Goal: Transaction & Acquisition: Book appointment/travel/reservation

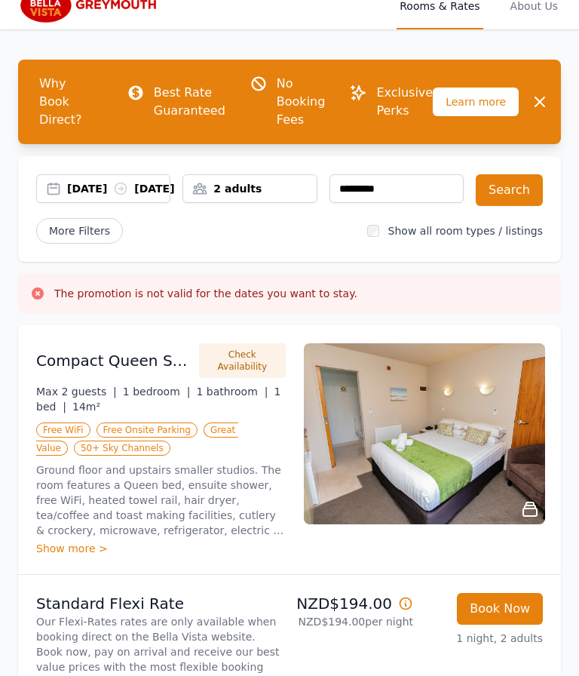
scroll to position [8, 0]
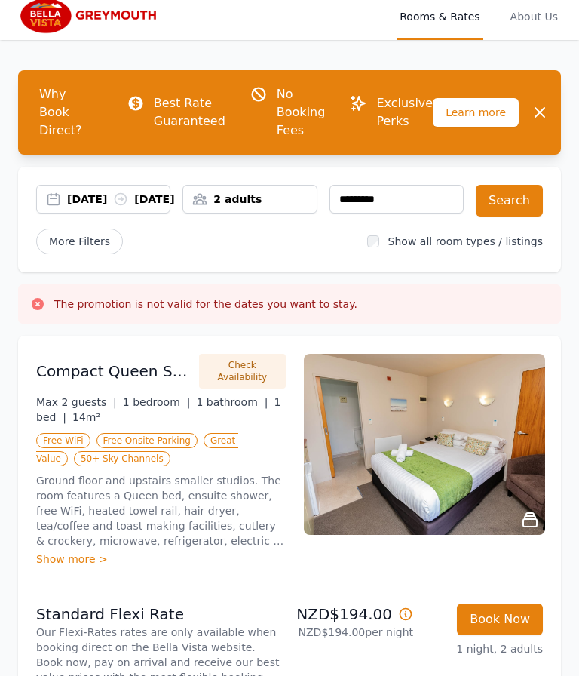
click at [131, 192] on div "[DATE] [DATE]" at bounding box center [118, 199] width 103 height 15
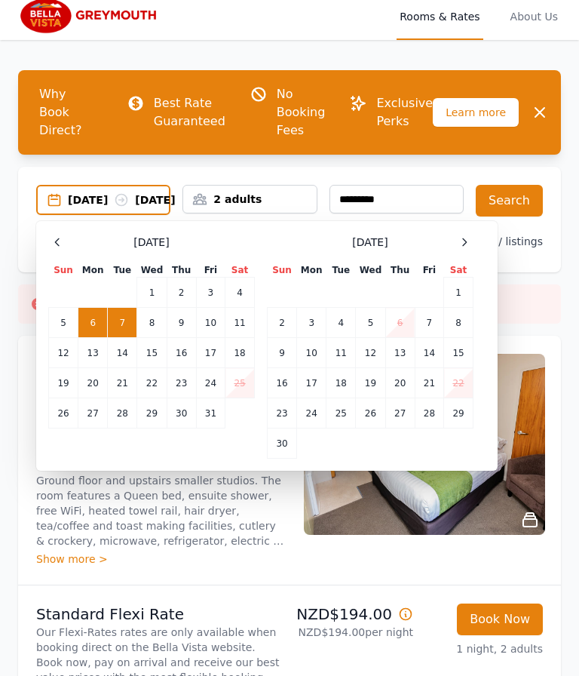
scroll to position [8, 0]
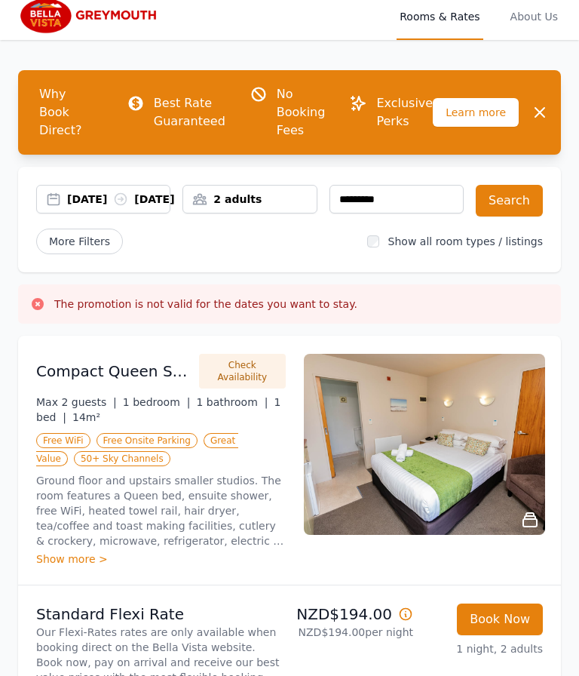
click at [98, 199] on div "06 Oct 2025 07 Oct 2025" at bounding box center [118, 199] width 103 height 15
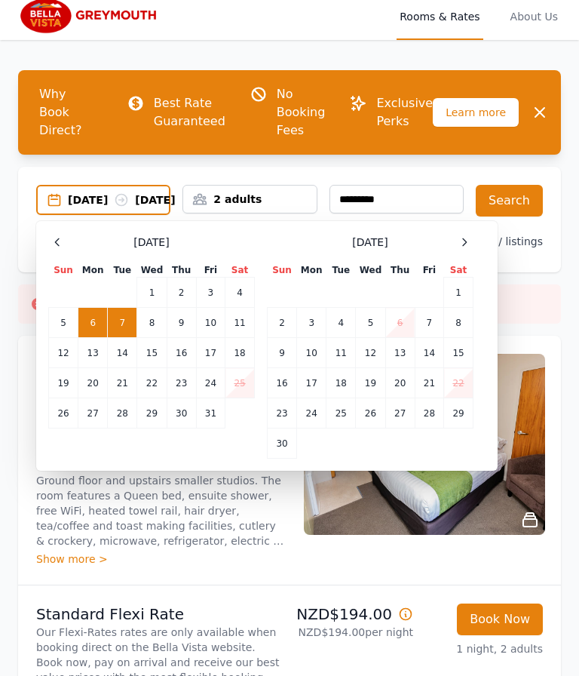
click at [238, 295] on td "4" at bounding box center [240, 293] width 29 height 30
click at [58, 329] on td "5" at bounding box center [63, 323] width 29 height 30
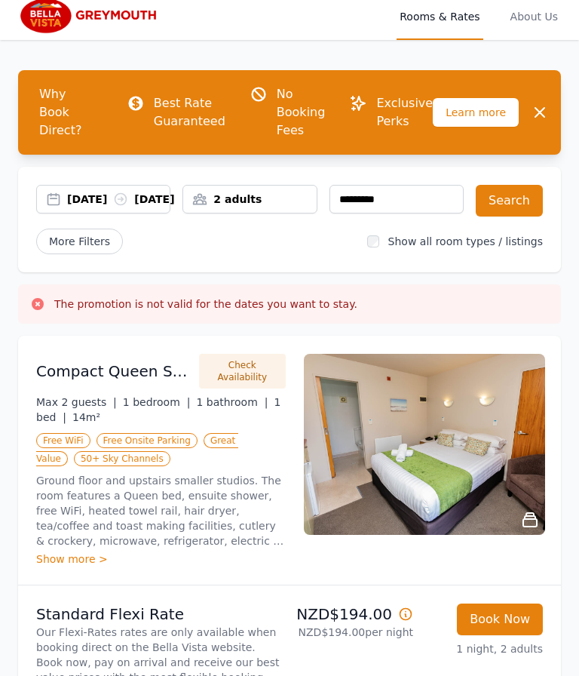
click at [520, 185] on button "Search" at bounding box center [509, 201] width 67 height 32
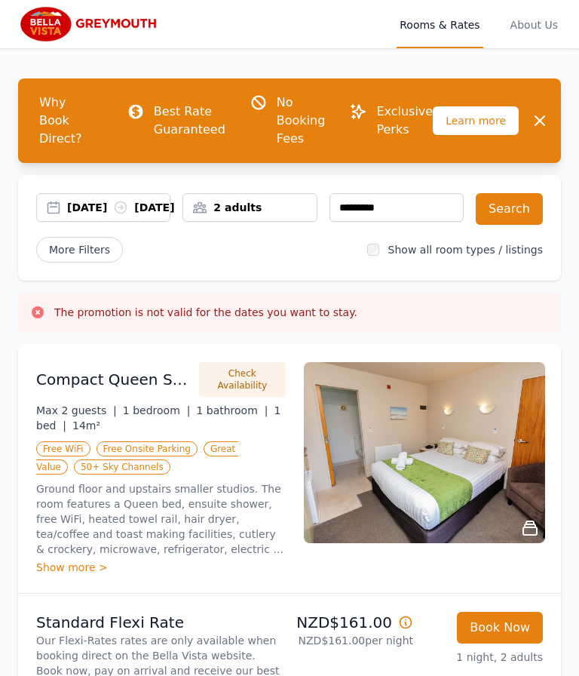
click at [102, 200] on div "04 Oct 2025 05 Oct 2025" at bounding box center [118, 207] width 103 height 15
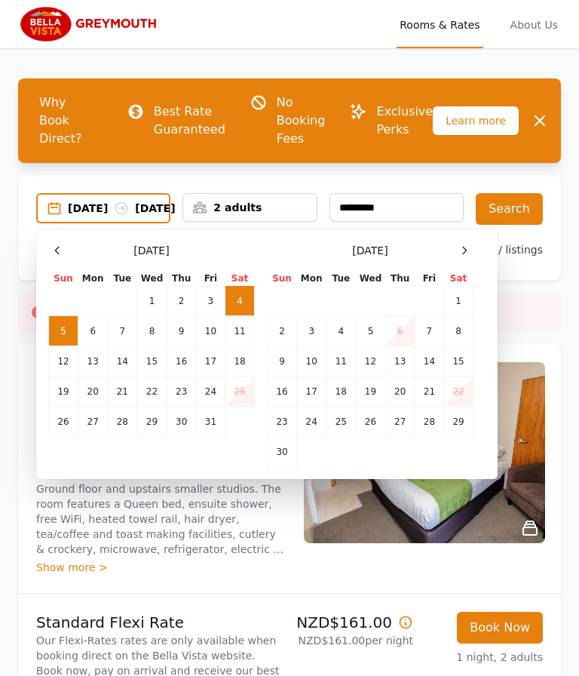
click at [115, 391] on td "21" at bounding box center [122, 391] width 29 height 30
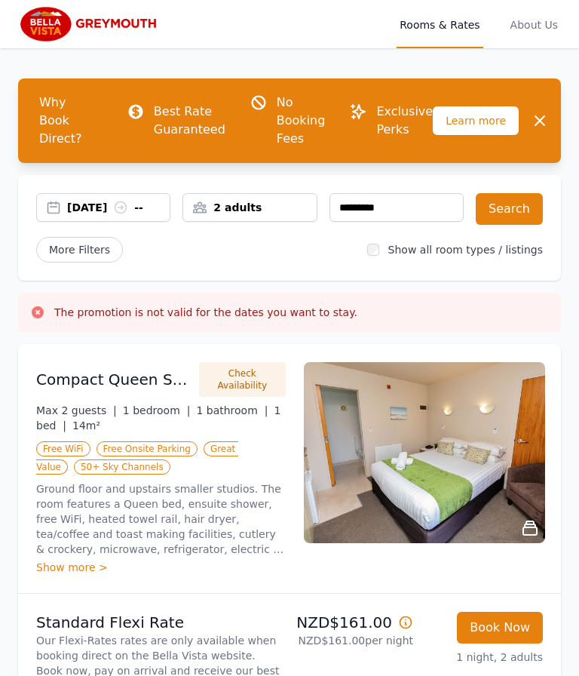
click at [529, 193] on button "Search" at bounding box center [509, 209] width 67 height 32
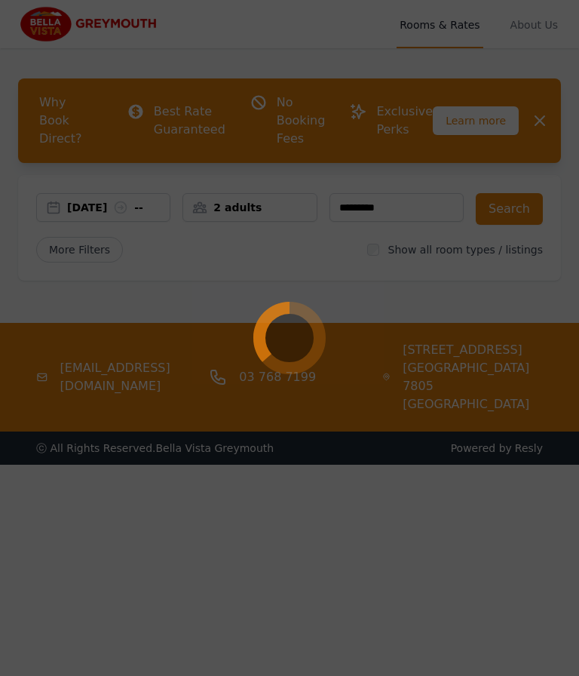
click at [131, 189] on div at bounding box center [289, 338] width 579 height 676
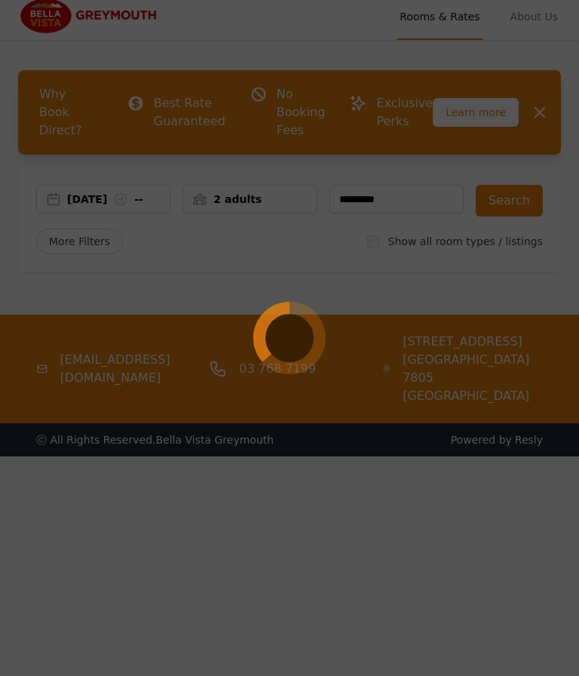
scroll to position [8, 0]
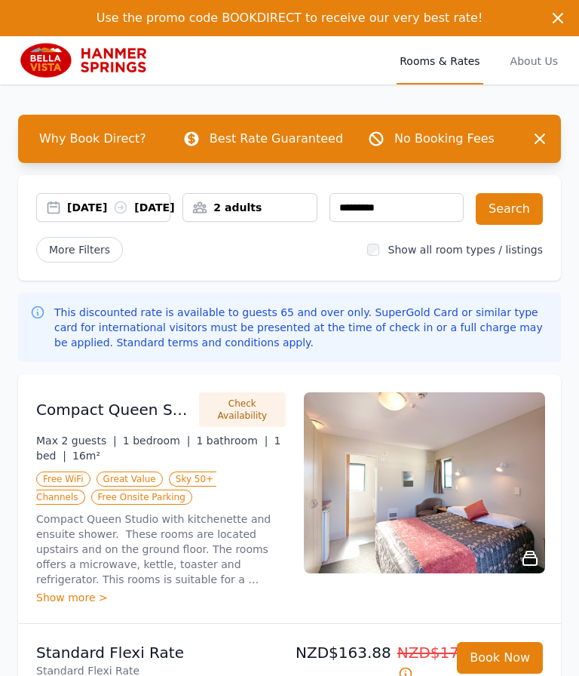
click at [95, 60] on img at bounding box center [90, 60] width 145 height 36
